Goal: Task Accomplishment & Management: Manage account settings

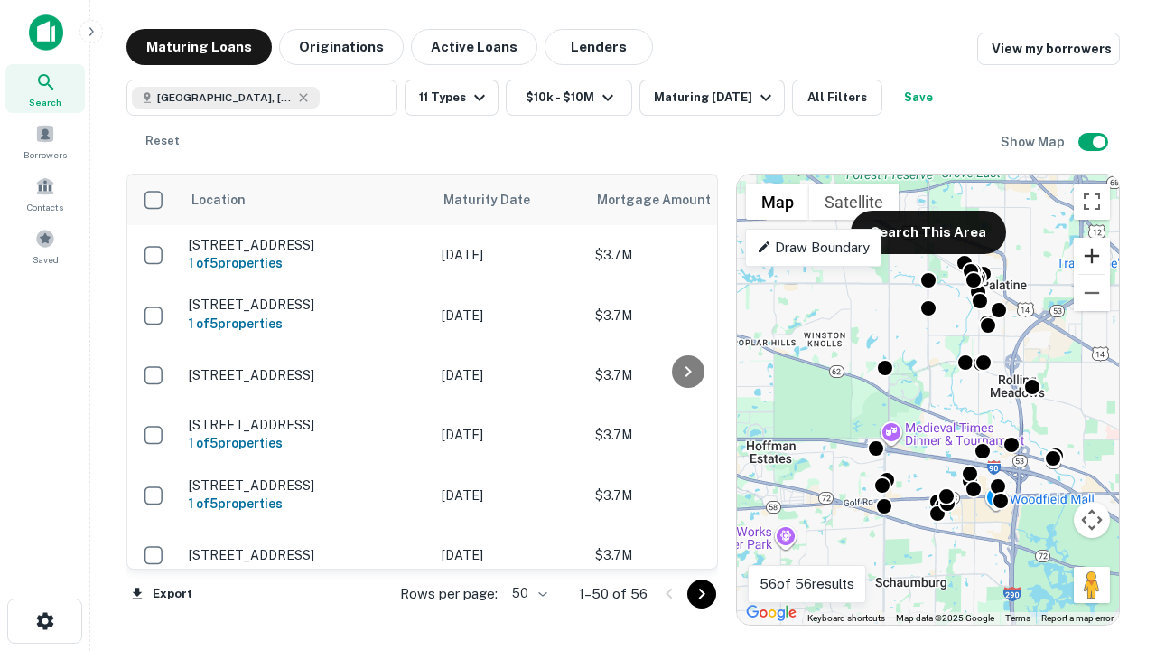
click at [1092, 256] on button "Zoom in" at bounding box center [1092, 256] width 36 height 36
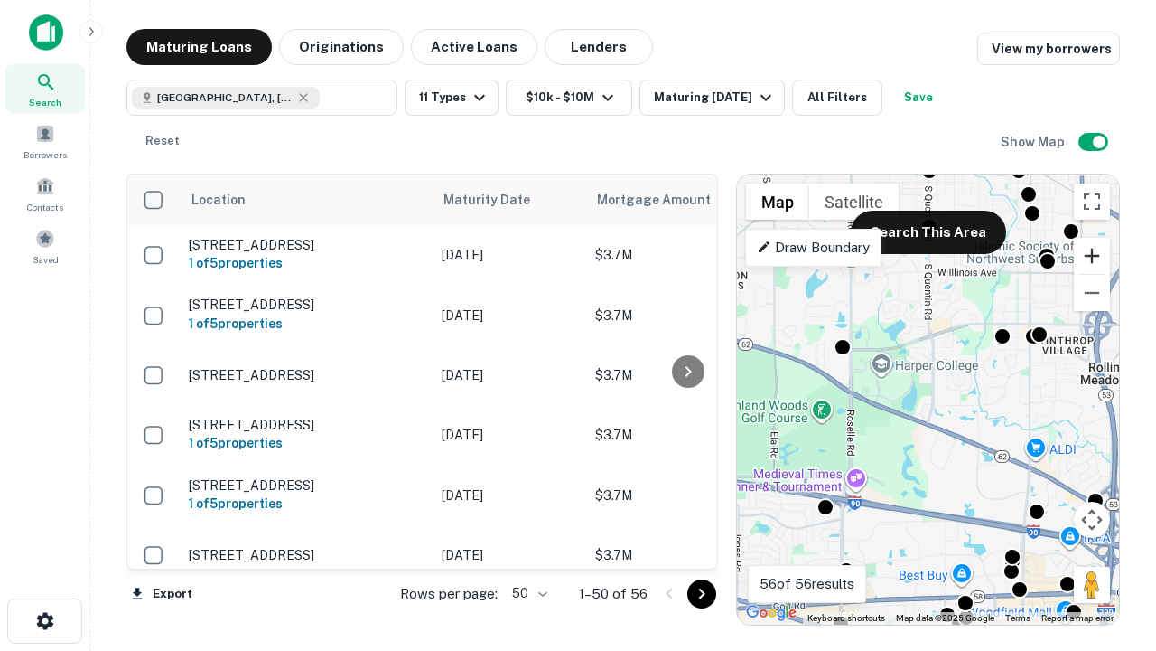
click at [1092, 256] on button "Zoom in" at bounding box center [1092, 256] width 36 height 36
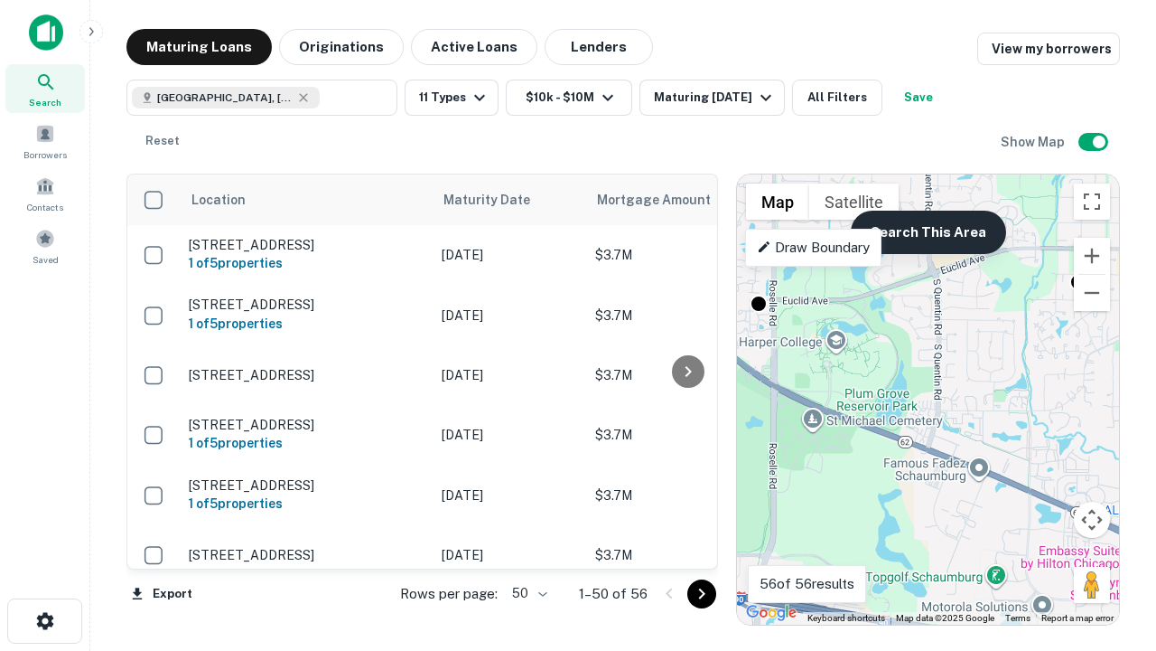
click at [928, 232] on button "Search This Area" at bounding box center [928, 232] width 155 height 43
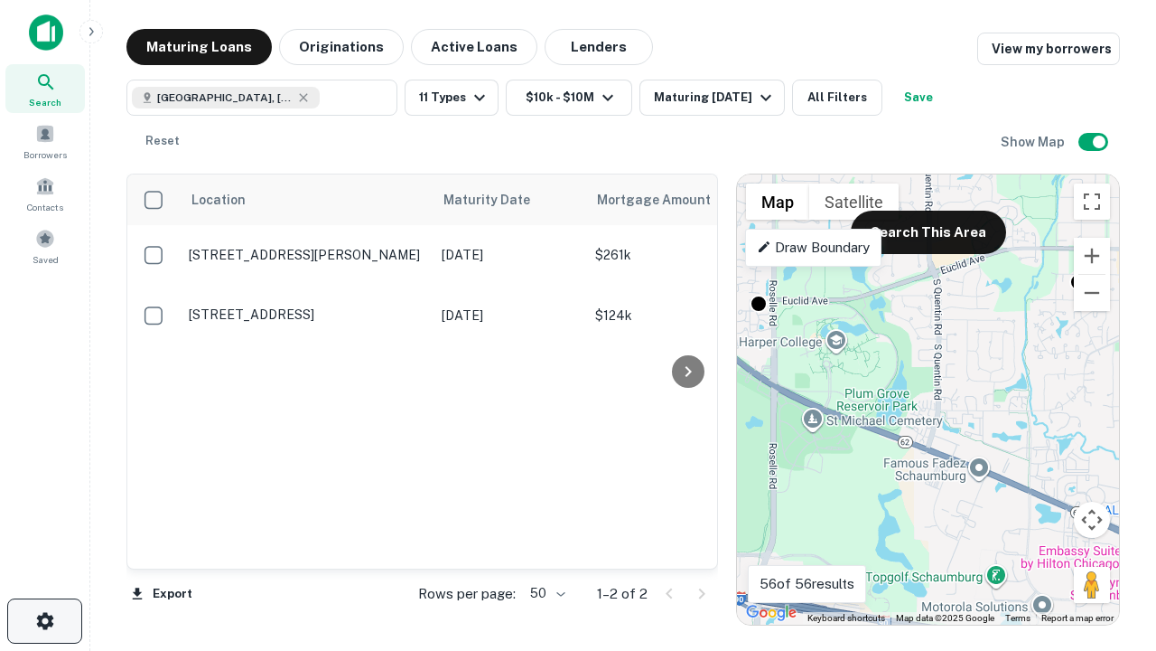
click at [44, 621] on icon "button" at bounding box center [45, 621] width 22 height 22
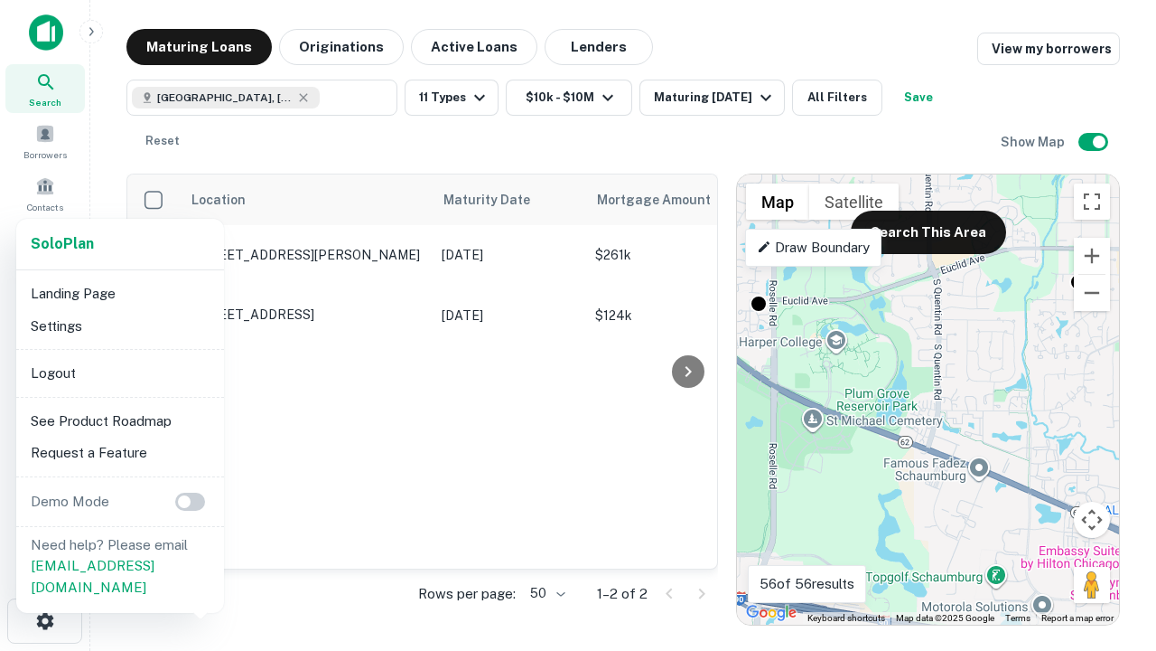
click at [119, 372] on li "Logout" at bounding box center [119, 373] width 193 height 33
